Goal: Task Accomplishment & Management: Manage account settings

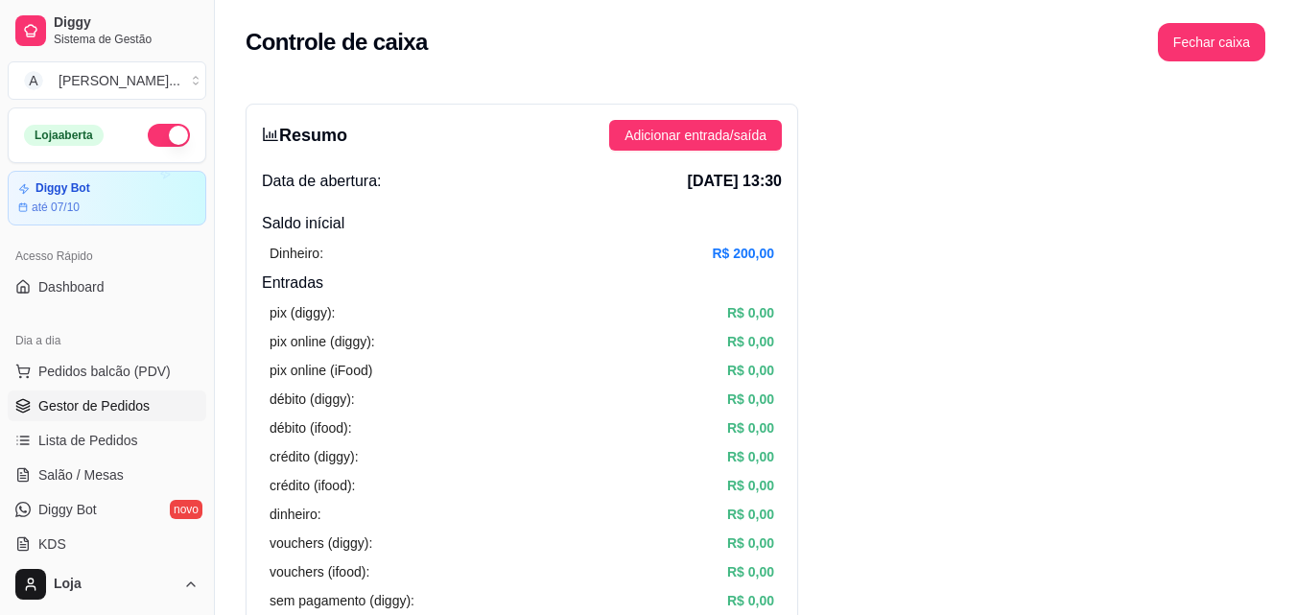
click at [91, 402] on span "Gestor de Pedidos" at bounding box center [93, 405] width 111 height 19
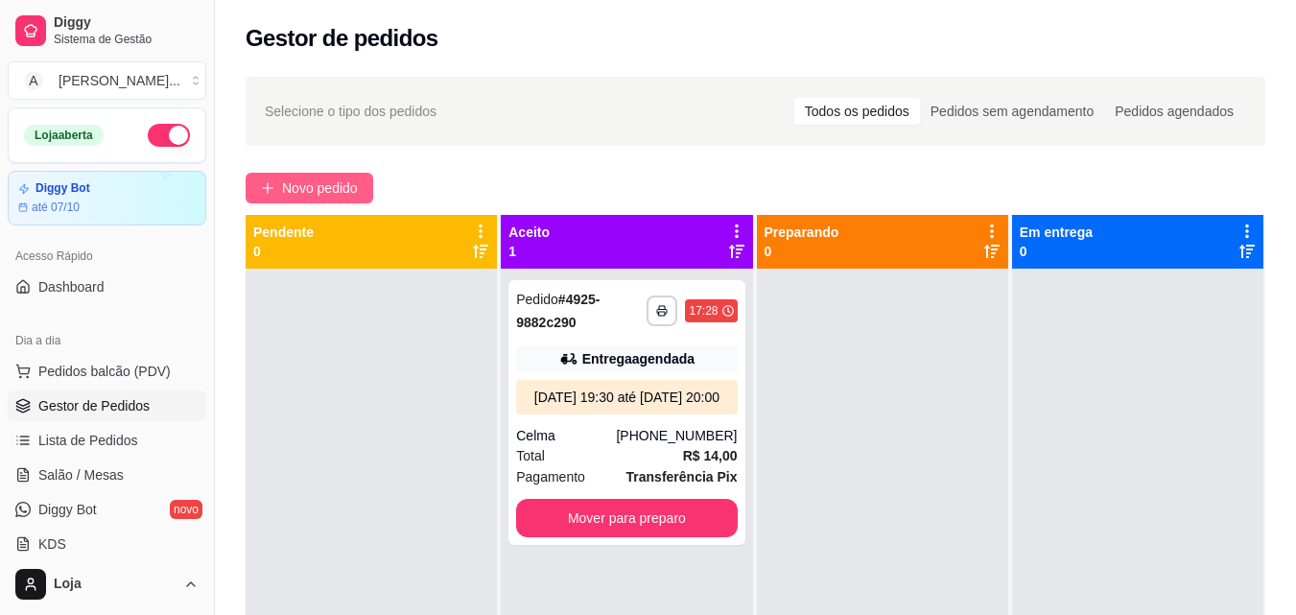
click at [342, 180] on span "Novo pedido" at bounding box center [320, 187] width 76 height 21
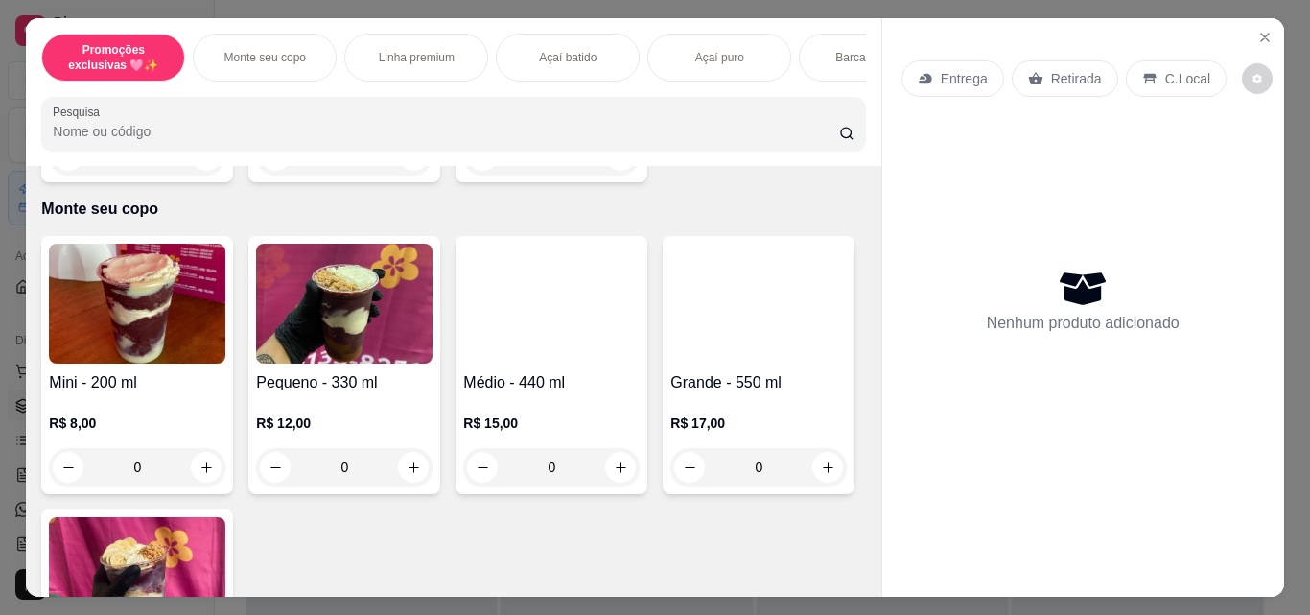
scroll to position [384, 0]
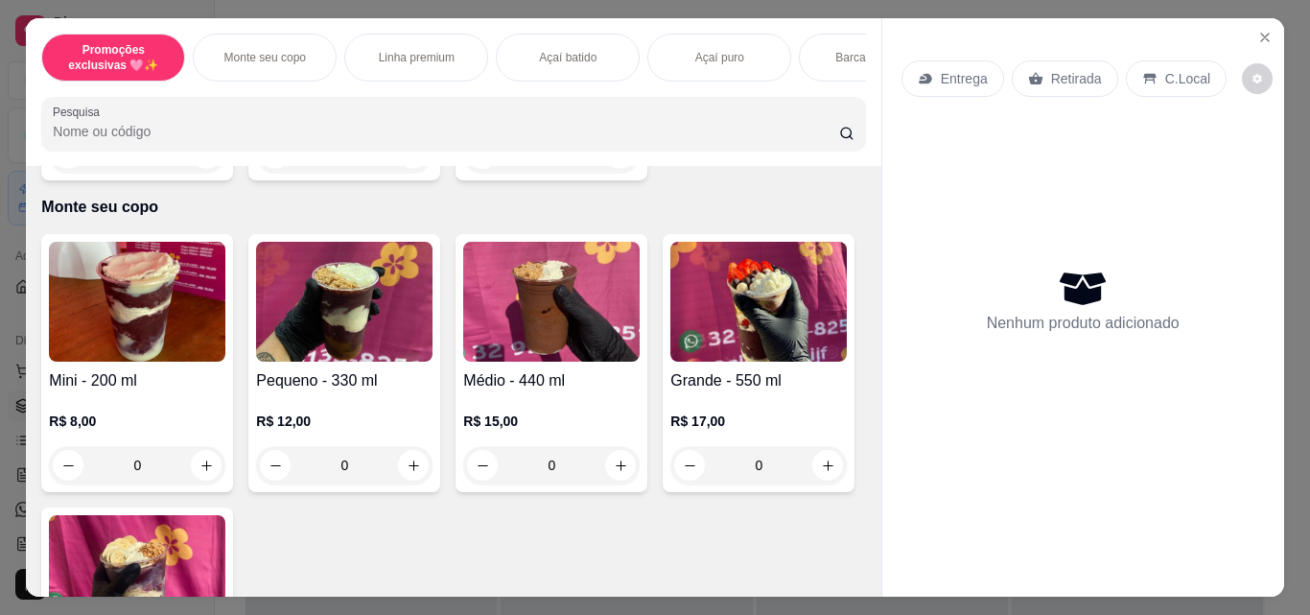
click at [614, 473] on div "0" at bounding box center [551, 465] width 176 height 38
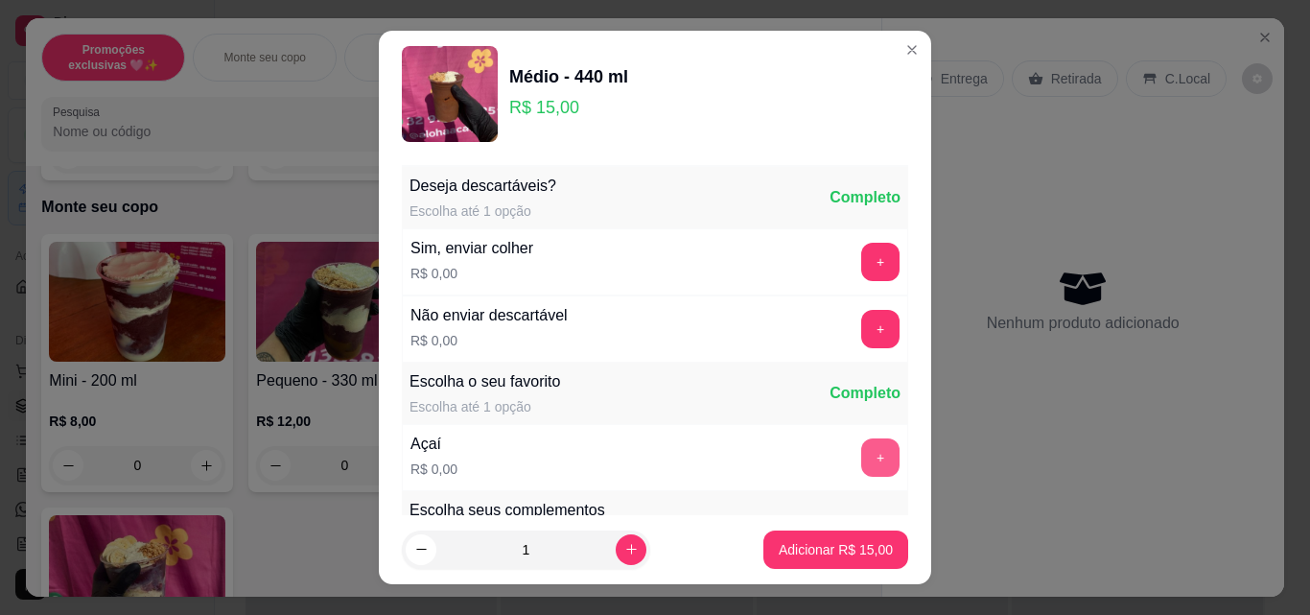
click at [861, 459] on button "+" at bounding box center [880, 457] width 38 height 38
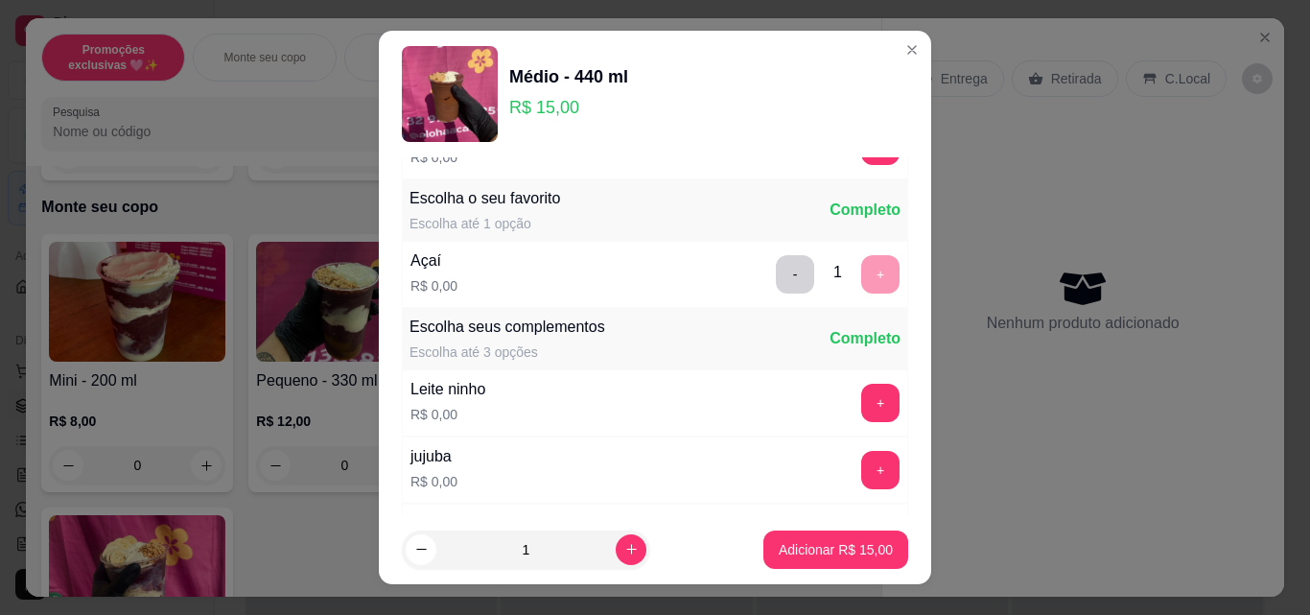
scroll to position [192, 0]
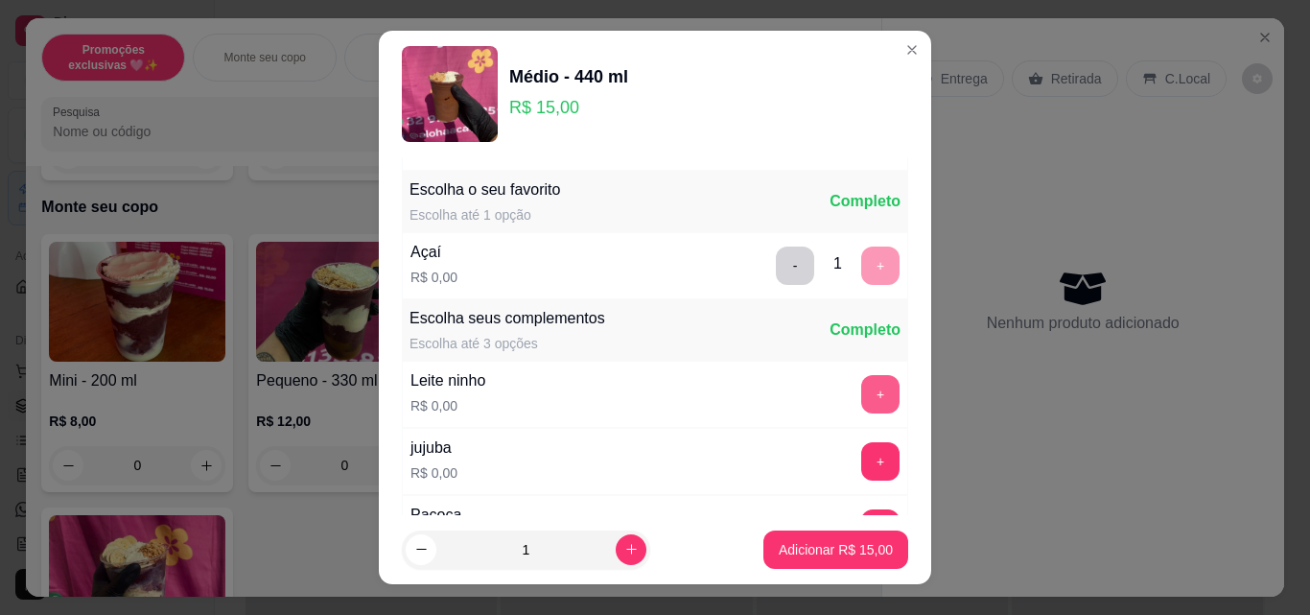
click at [861, 386] on button "+" at bounding box center [880, 394] width 38 height 38
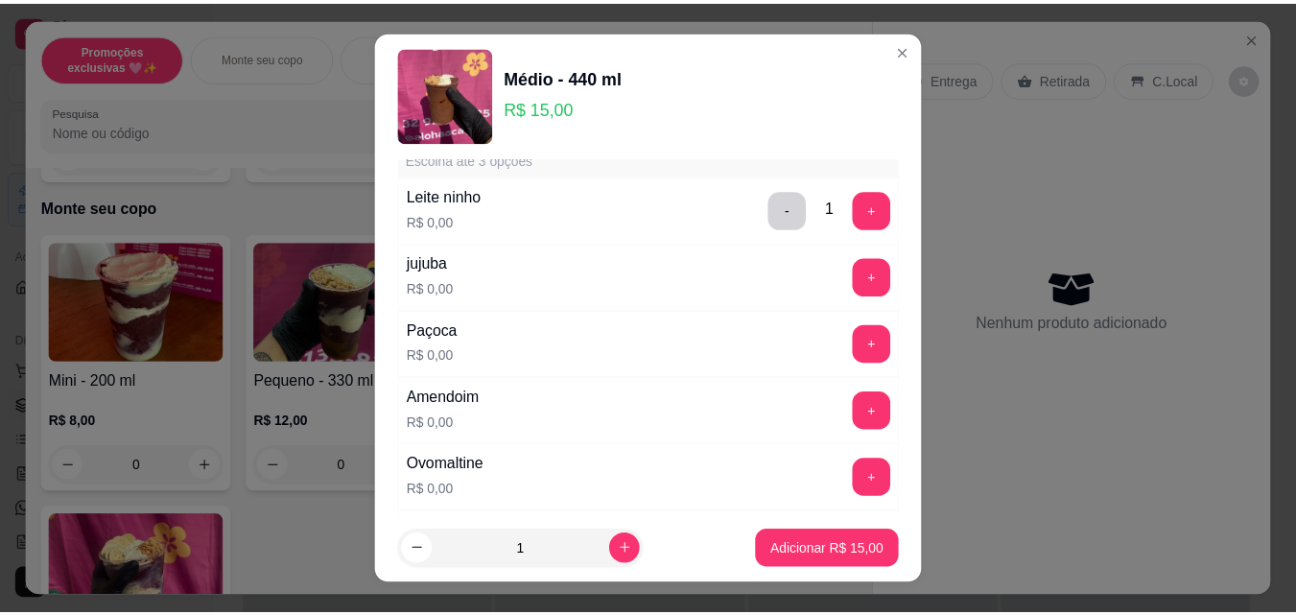
scroll to position [384, 0]
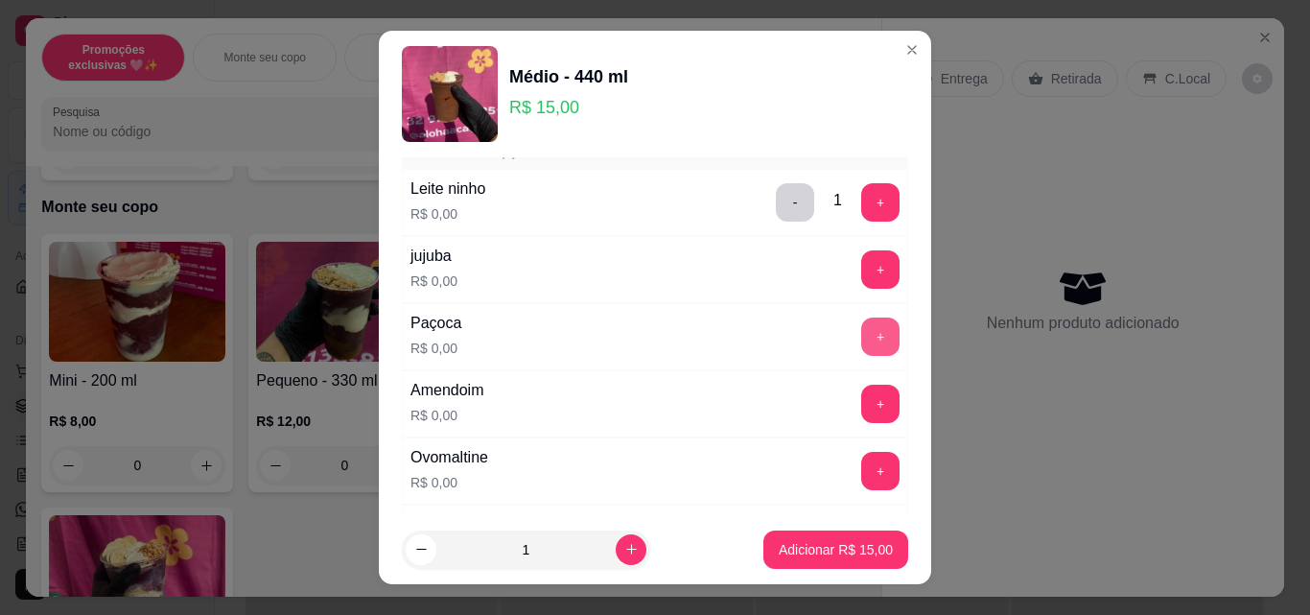
click at [861, 328] on button "+" at bounding box center [880, 336] width 38 height 38
click at [791, 556] on p "Adicionar R$ 15,00" at bounding box center [836, 549] width 114 height 19
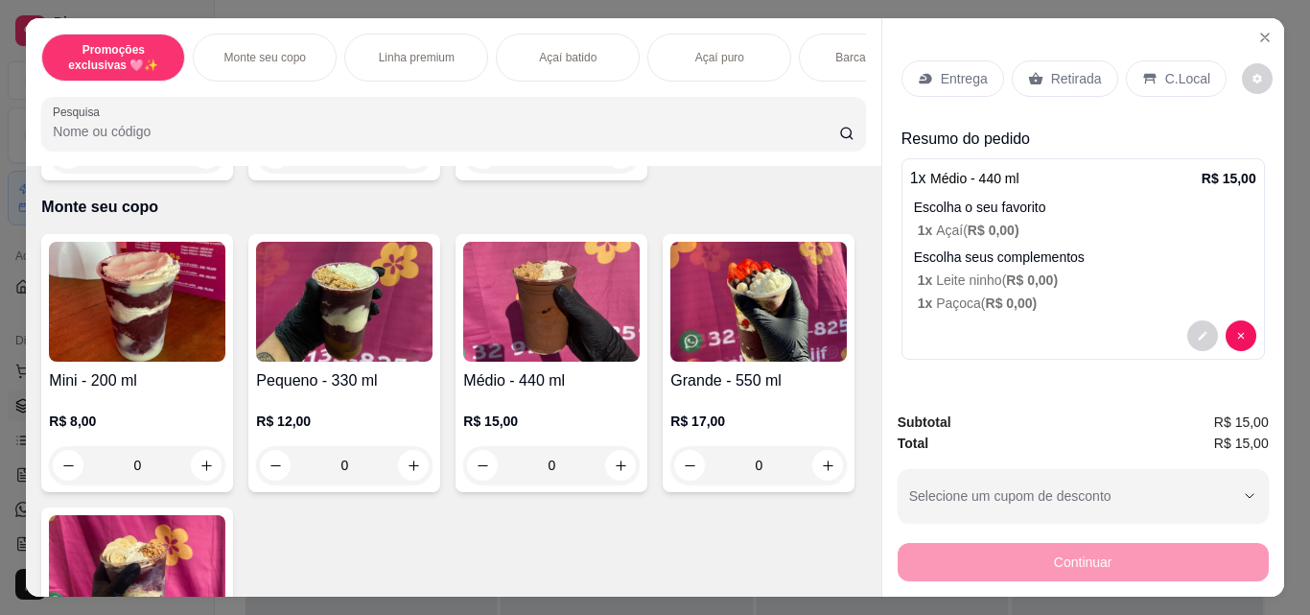
click at [1035, 70] on div "Retirada" at bounding box center [1065, 78] width 106 height 36
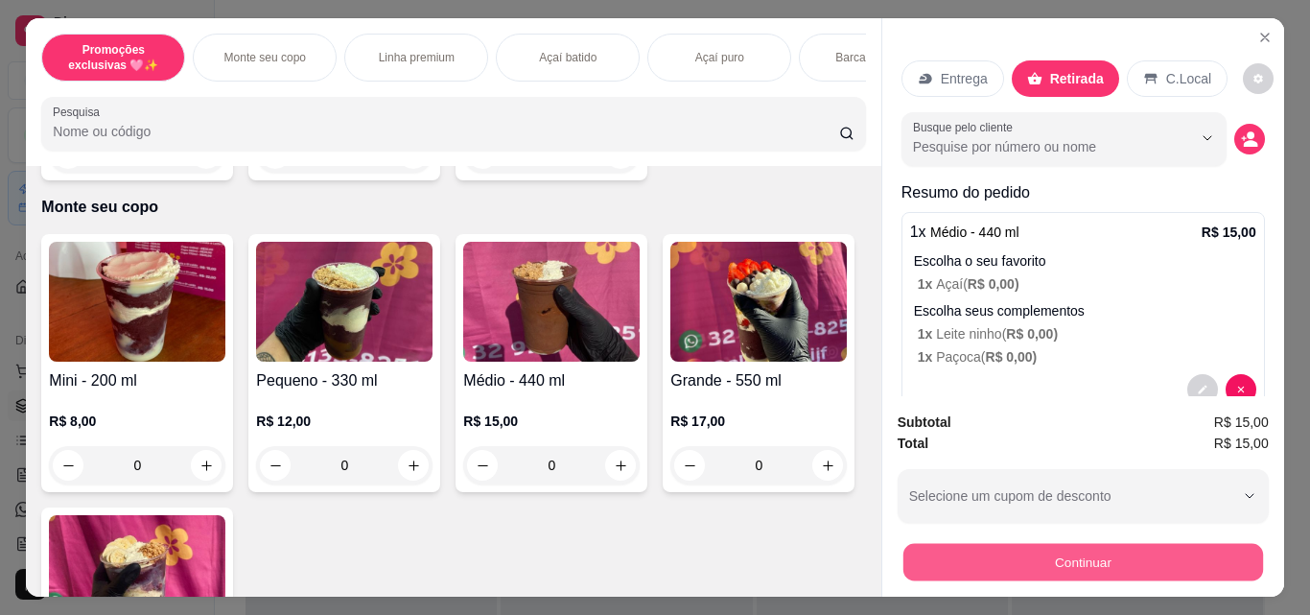
click at [979, 558] on button "Continuar" at bounding box center [1083, 561] width 360 height 37
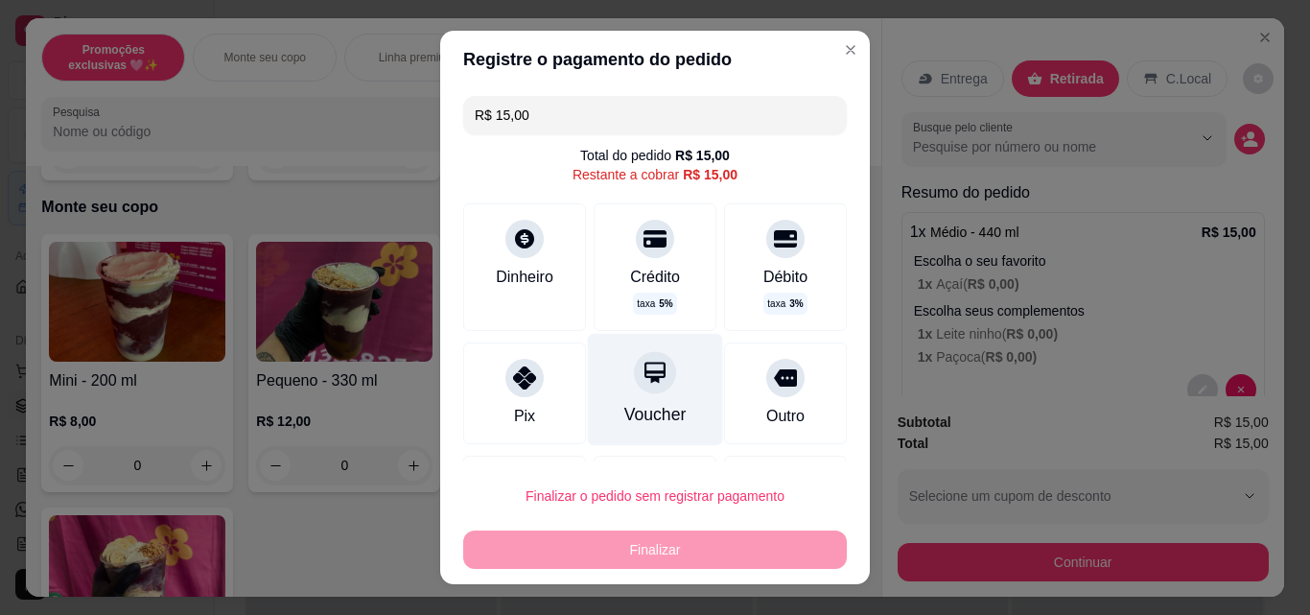
click at [631, 397] on div "Voucher" at bounding box center [655, 390] width 135 height 112
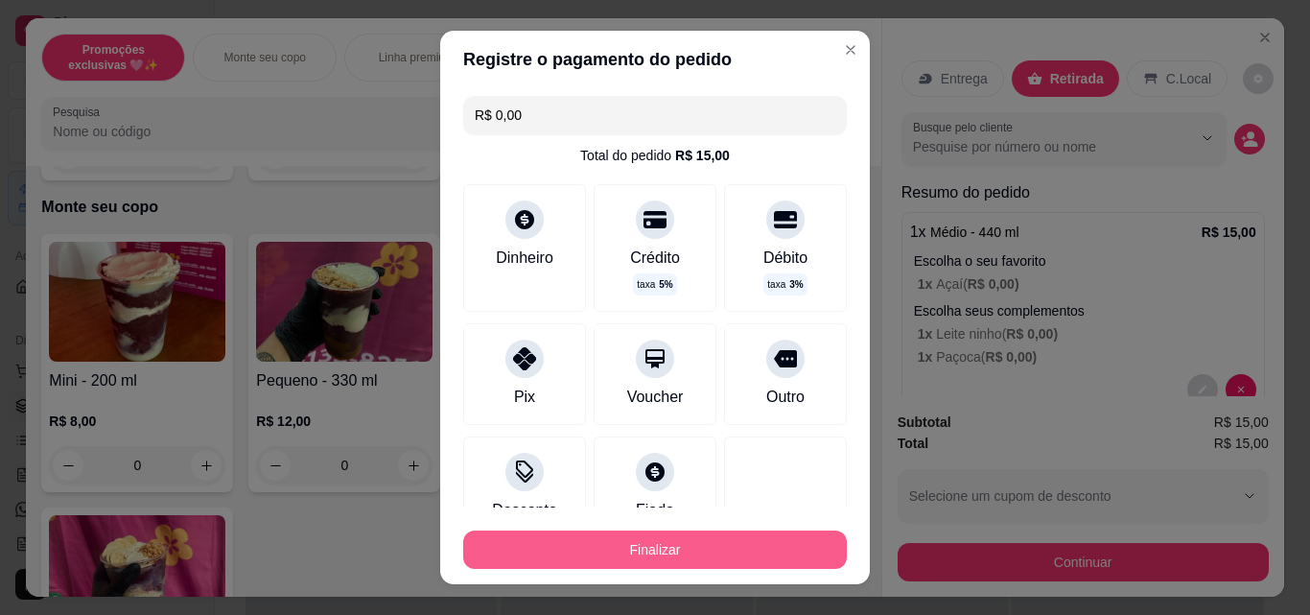
click at [645, 546] on button "Finalizar" at bounding box center [655, 549] width 384 height 38
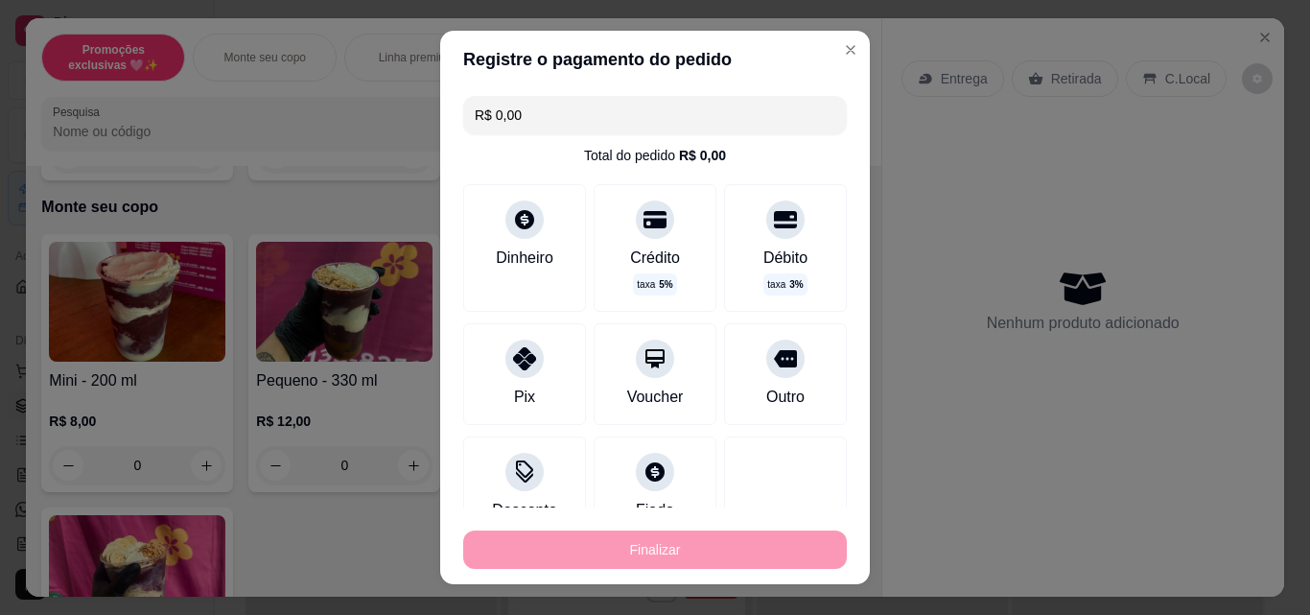
type input "-R$ 15,00"
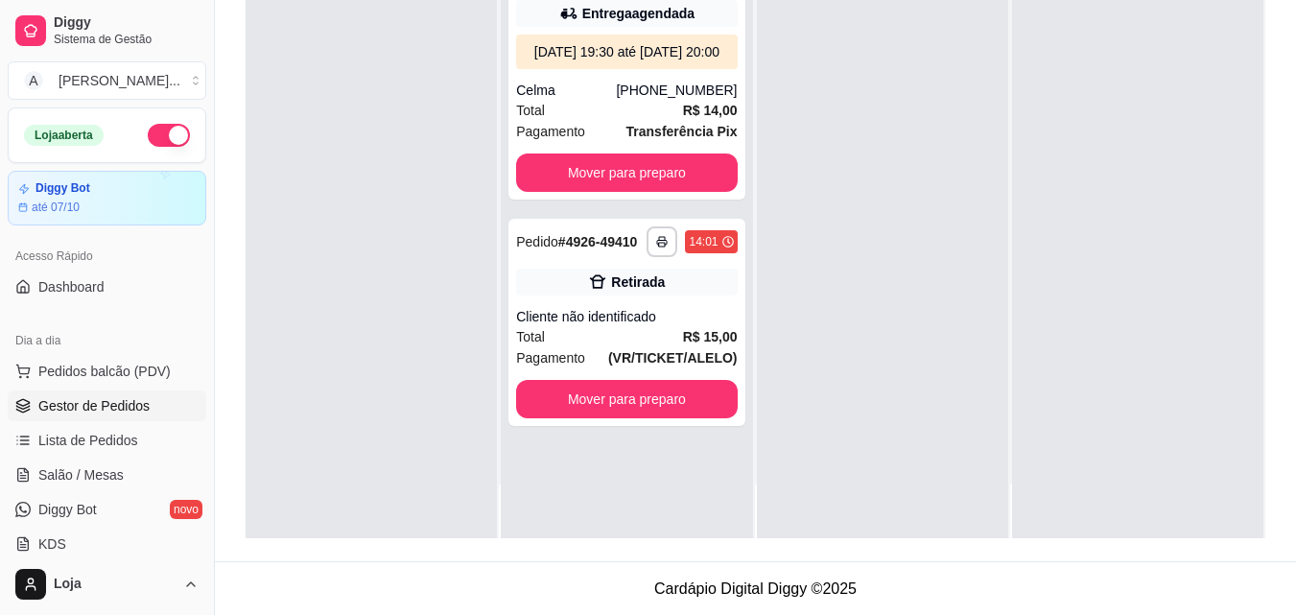
scroll to position [293, 0]
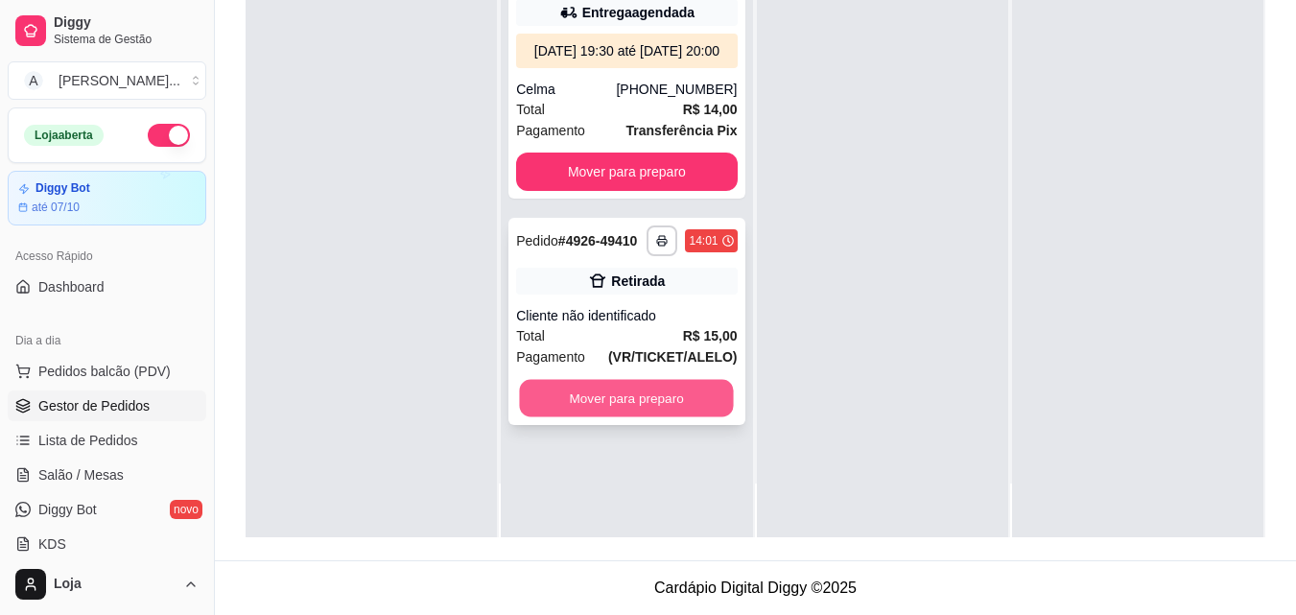
click at [667, 412] on button "Mover para preparo" at bounding box center [627, 398] width 214 height 37
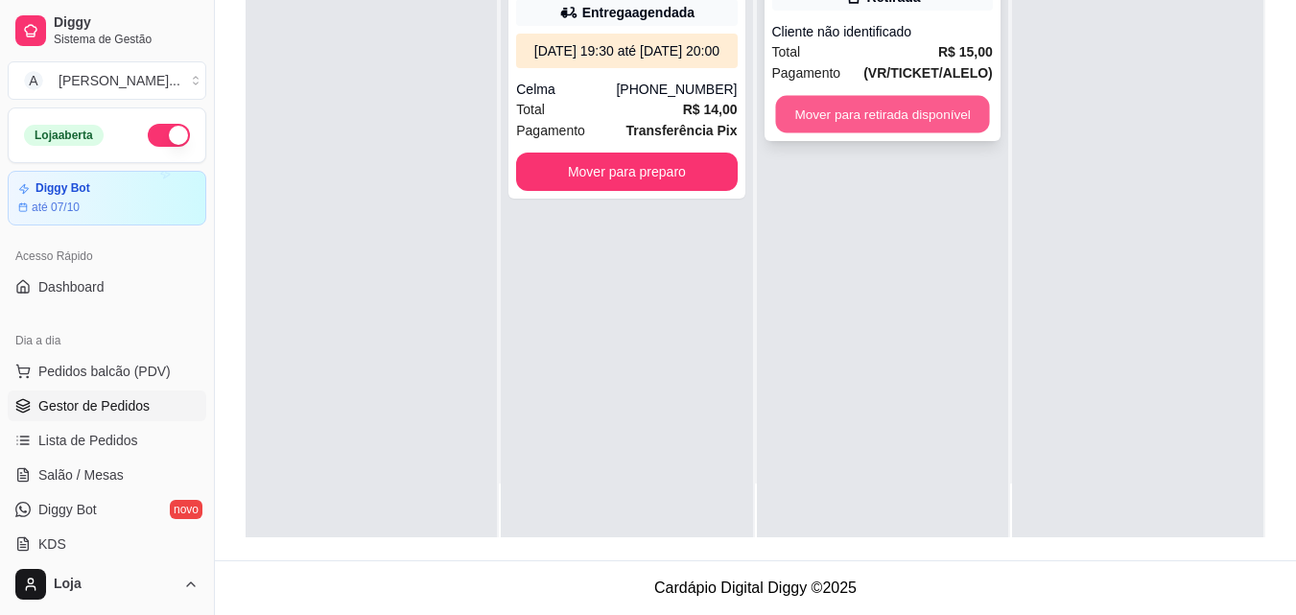
click at [921, 119] on button "Mover para retirada disponível" at bounding box center [882, 114] width 214 height 37
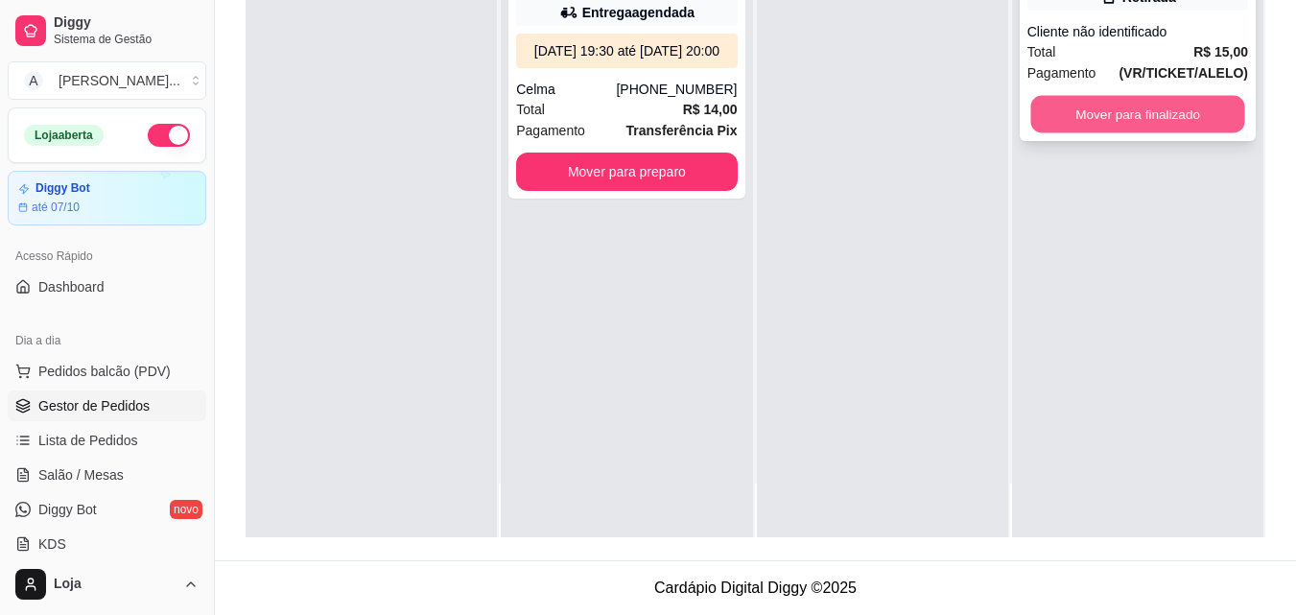
click at [1103, 97] on button "Mover para finalizado" at bounding box center [1137, 114] width 214 height 37
